Goal: Task Accomplishment & Management: Manage account settings

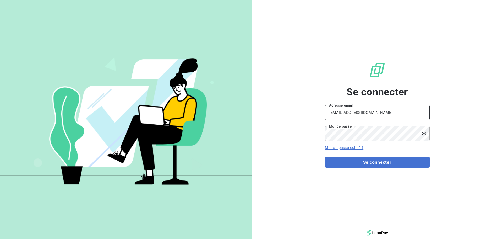
click at [379, 113] on input "peigne@serpe.fr" at bounding box center [377, 112] width 105 height 15
type input "recouvrement@serpe.fr"
click at [369, 160] on button "Se connecter" at bounding box center [377, 162] width 105 height 11
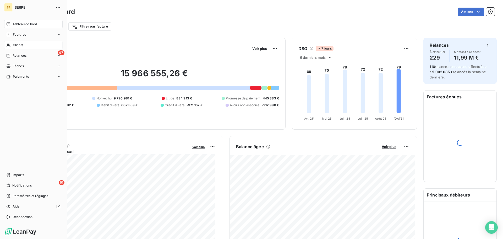
click at [14, 46] on span "Clients" at bounding box center [18, 45] width 10 height 5
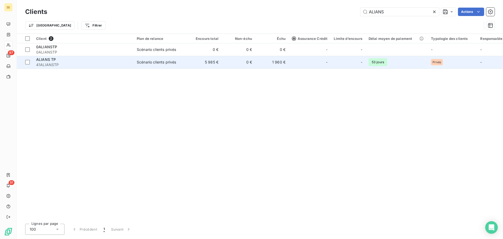
type input "ALIANS"
click at [234, 65] on td "0 €" at bounding box center [239, 62] width 34 height 13
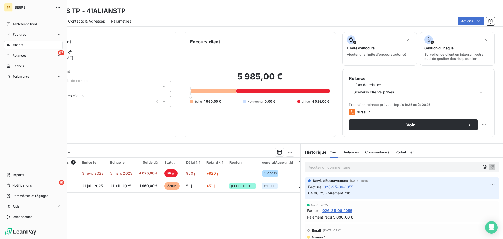
click at [9, 30] on nav "Tableau de bord Factures Clients 97 Relances Tâches Paiements" at bounding box center [33, 50] width 58 height 61
click at [22, 36] on span "Factures" at bounding box center [19, 34] width 13 height 5
click at [16, 33] on span "Factures" at bounding box center [19, 34] width 13 height 5
drag, startPoint x: 20, startPoint y: 54, endPoint x: 22, endPoint y: 50, distance: 4.6
click at [21, 54] on span "Avoirs" at bounding box center [17, 55] width 9 height 5
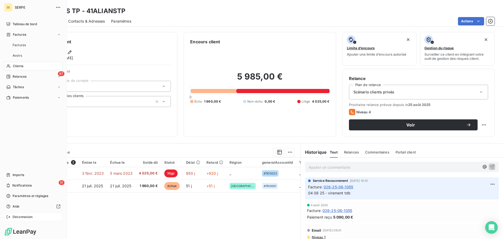
click at [25, 217] on span "Déconnexion" at bounding box center [23, 217] width 20 height 5
